Goal: Task Accomplishment & Management: Manage account settings

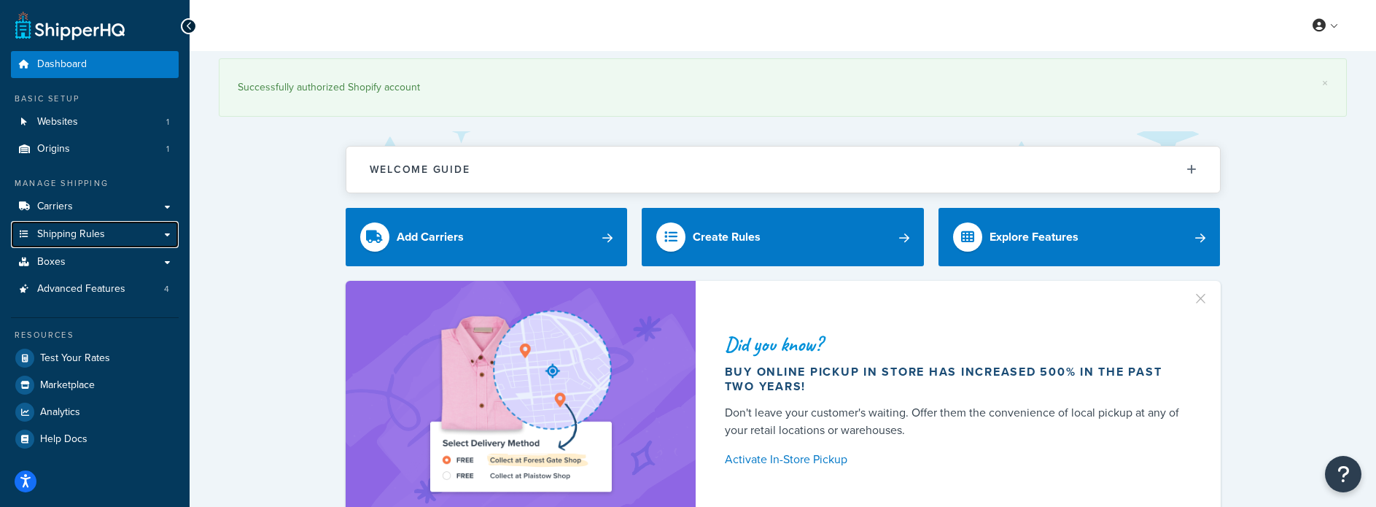
click at [67, 232] on span "Shipping Rules" at bounding box center [71, 234] width 68 height 12
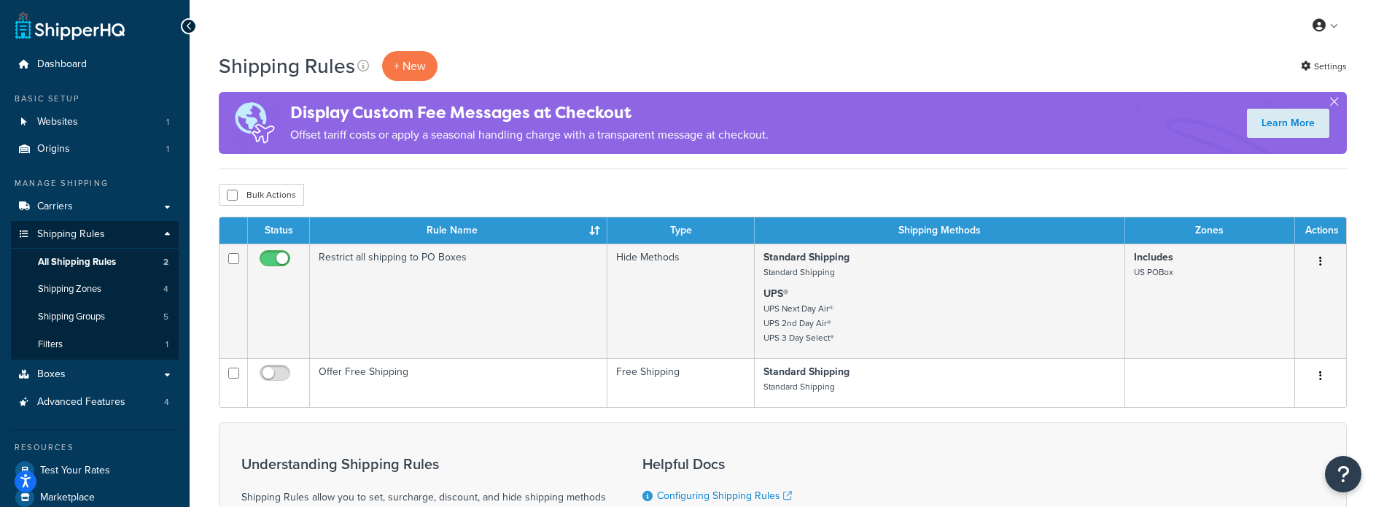
click at [1322, 261] on button "button" at bounding box center [1321, 261] width 20 height 23
click at [1265, 290] on link "Edit" at bounding box center [1272, 289] width 115 height 30
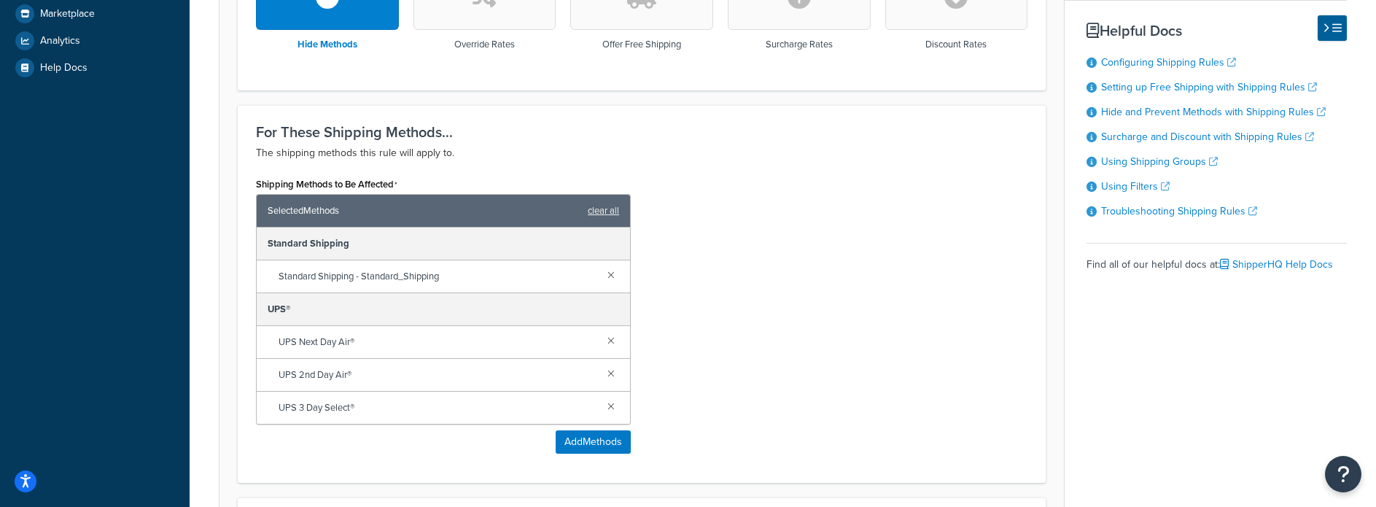
scroll to position [46, 0]
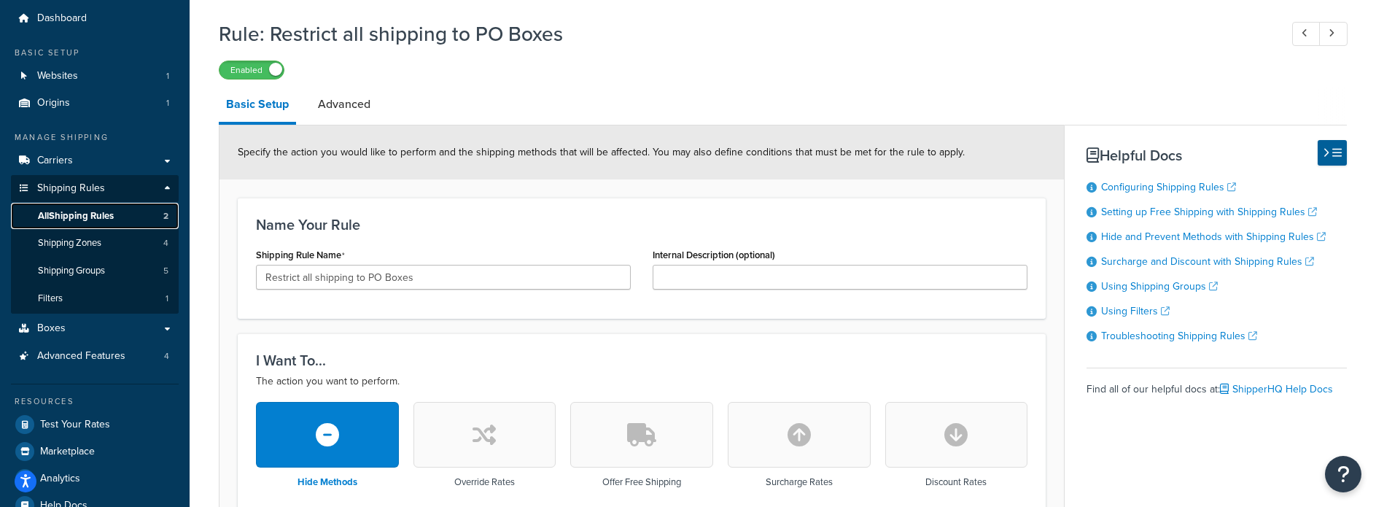
click at [93, 215] on span "All Shipping Rules" at bounding box center [76, 216] width 76 height 12
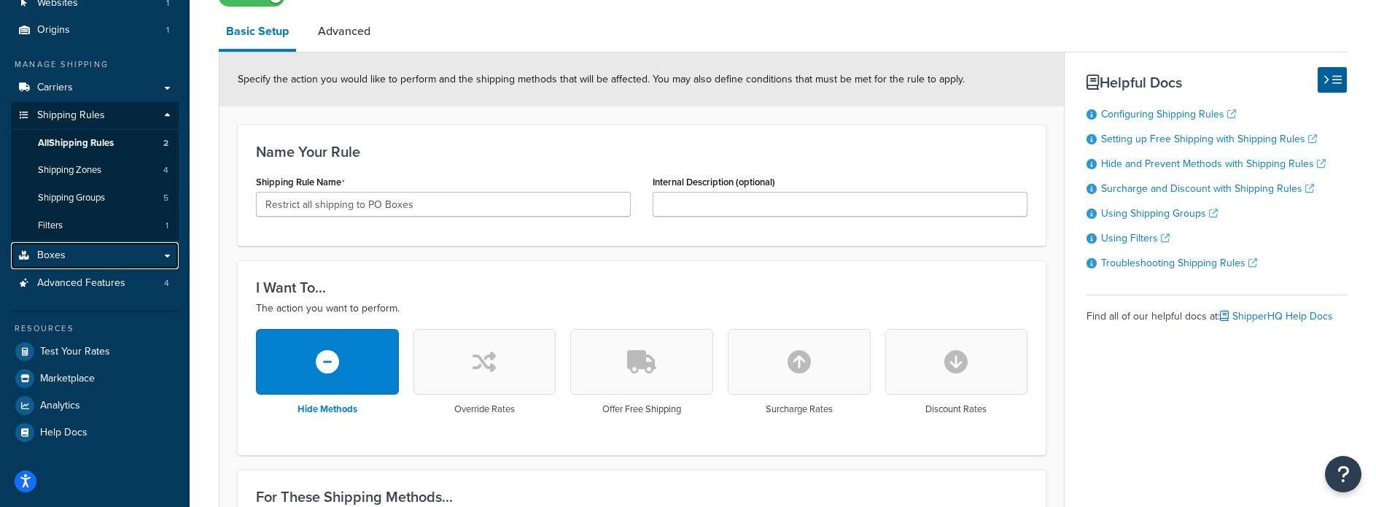
click at [90, 260] on link "Boxes" at bounding box center [95, 255] width 168 height 27
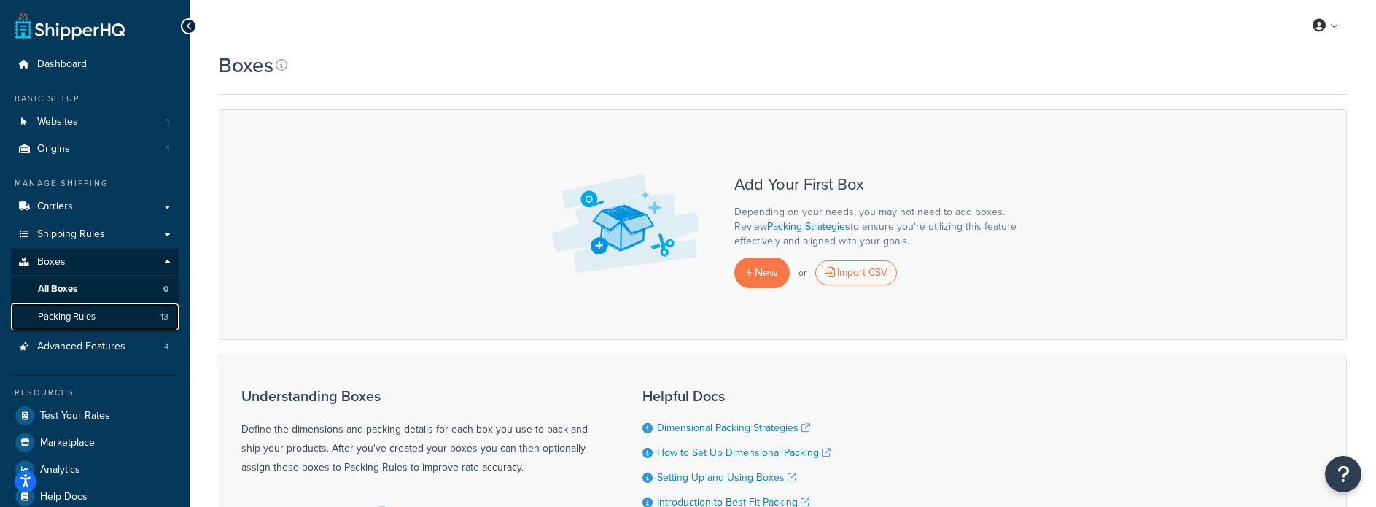
click at [107, 316] on link "Packing Rules 13" at bounding box center [95, 316] width 168 height 27
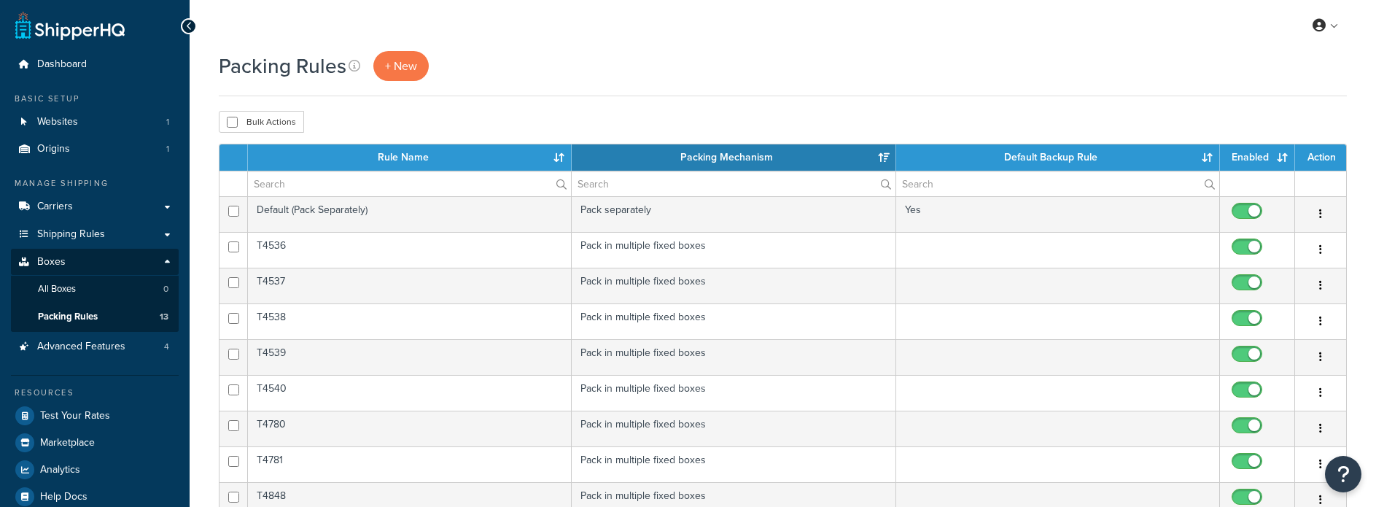
select select "15"
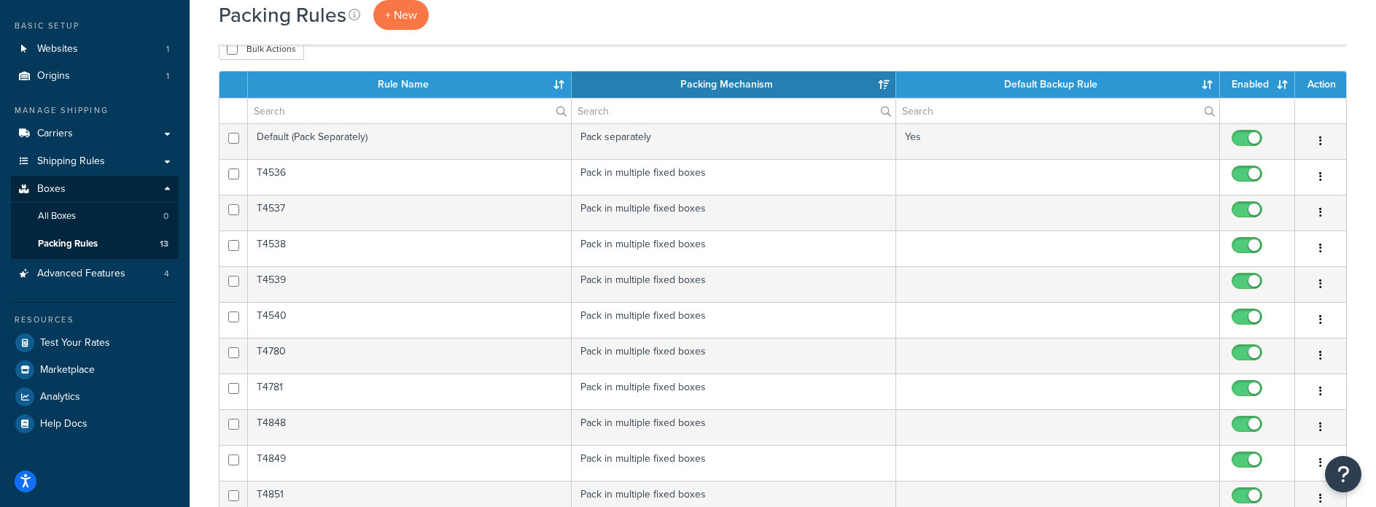
click at [1326, 176] on button "button" at bounding box center [1321, 177] width 20 height 23
click at [1277, 203] on link "Edit" at bounding box center [1261, 206] width 115 height 30
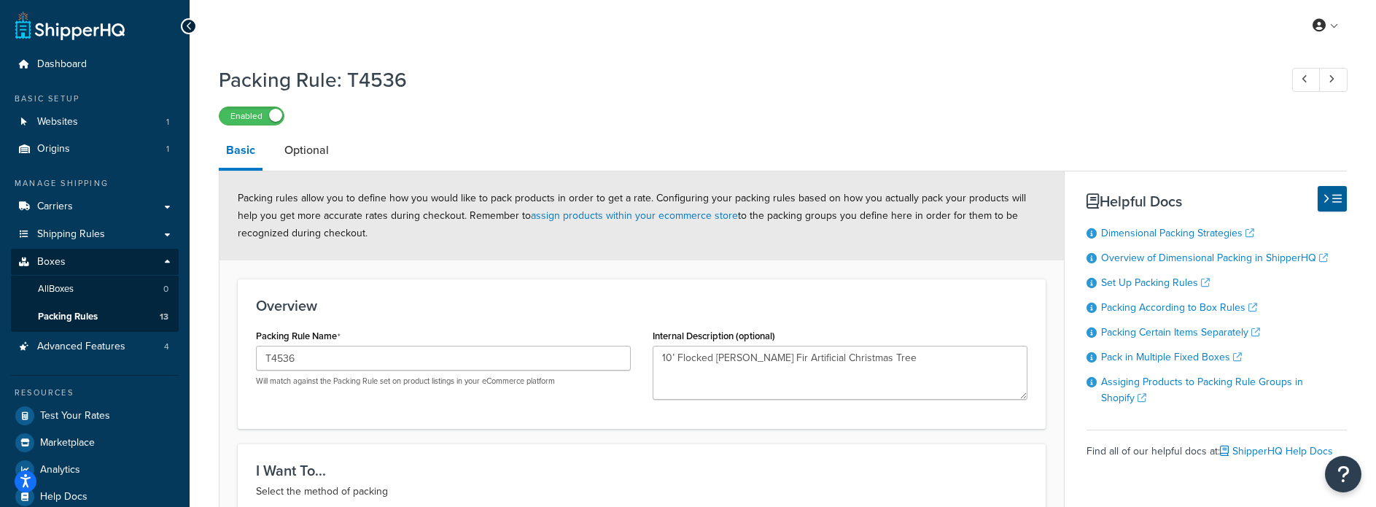
click at [188, 28] on icon at bounding box center [189, 26] width 7 height 10
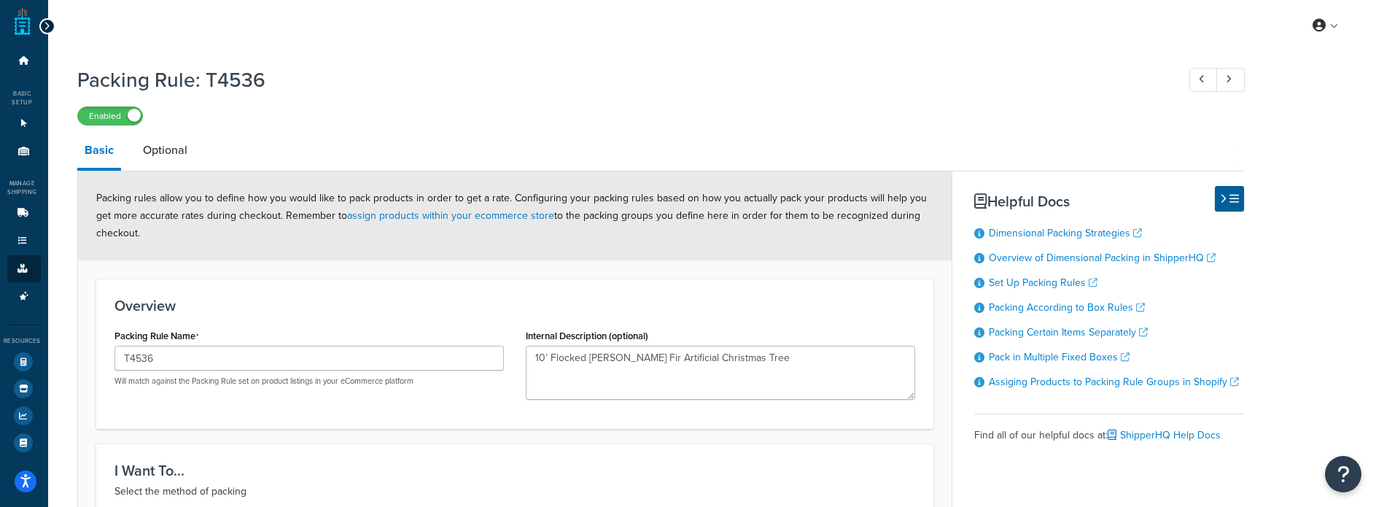
click at [46, 28] on icon at bounding box center [47, 26] width 7 height 10
